Goal: Task Accomplishment & Management: Use online tool/utility

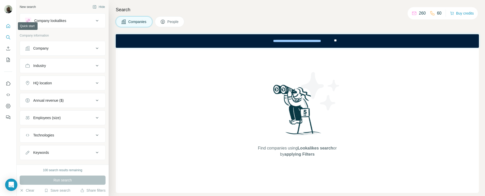
click at [9, 28] on icon "Quick start" at bounding box center [8, 26] width 5 height 5
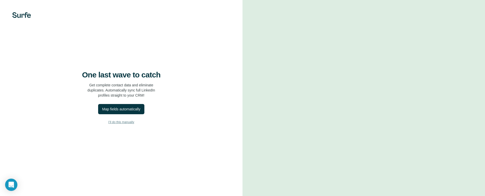
click at [124, 124] on span "I’ll do this manually" at bounding box center [121, 122] width 26 height 5
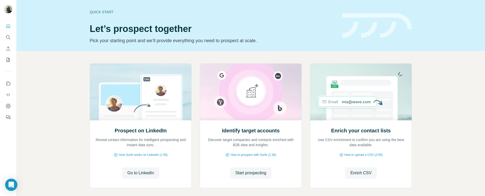
click at [271, 21] on div "Quick start Let’s prospect together Pick your starting point and we’ll provide …" at bounding box center [213, 25] width 246 height 37
